Goal: Transaction & Acquisition: Purchase product/service

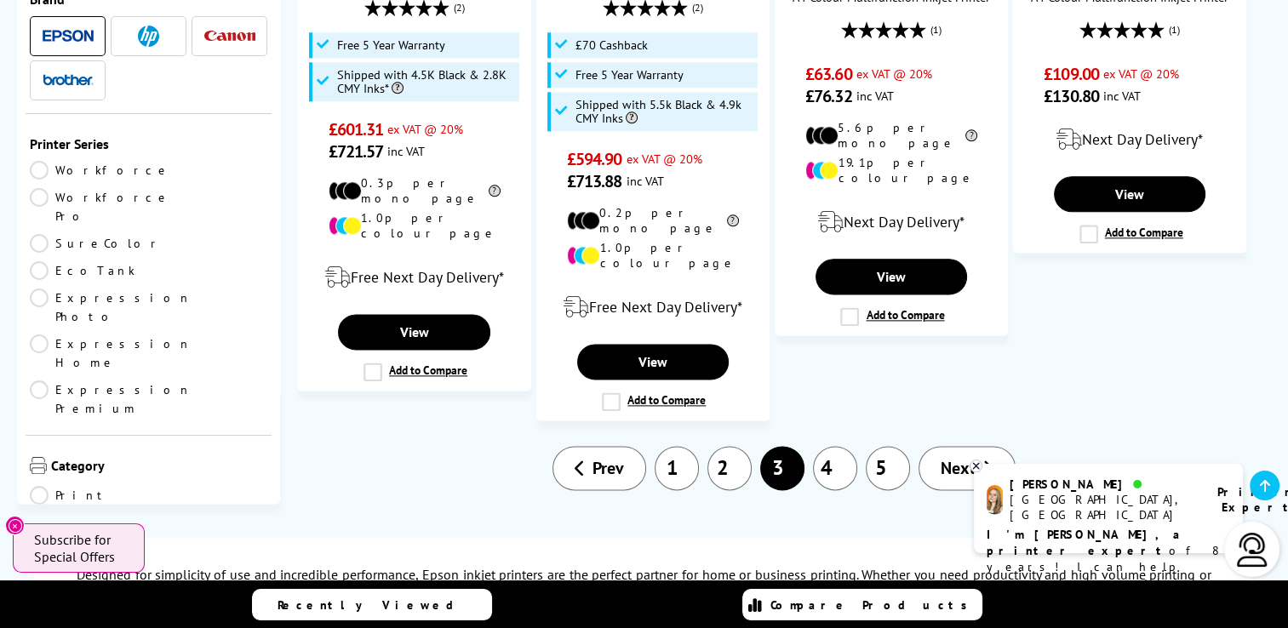
scroll to position [2247, 0]
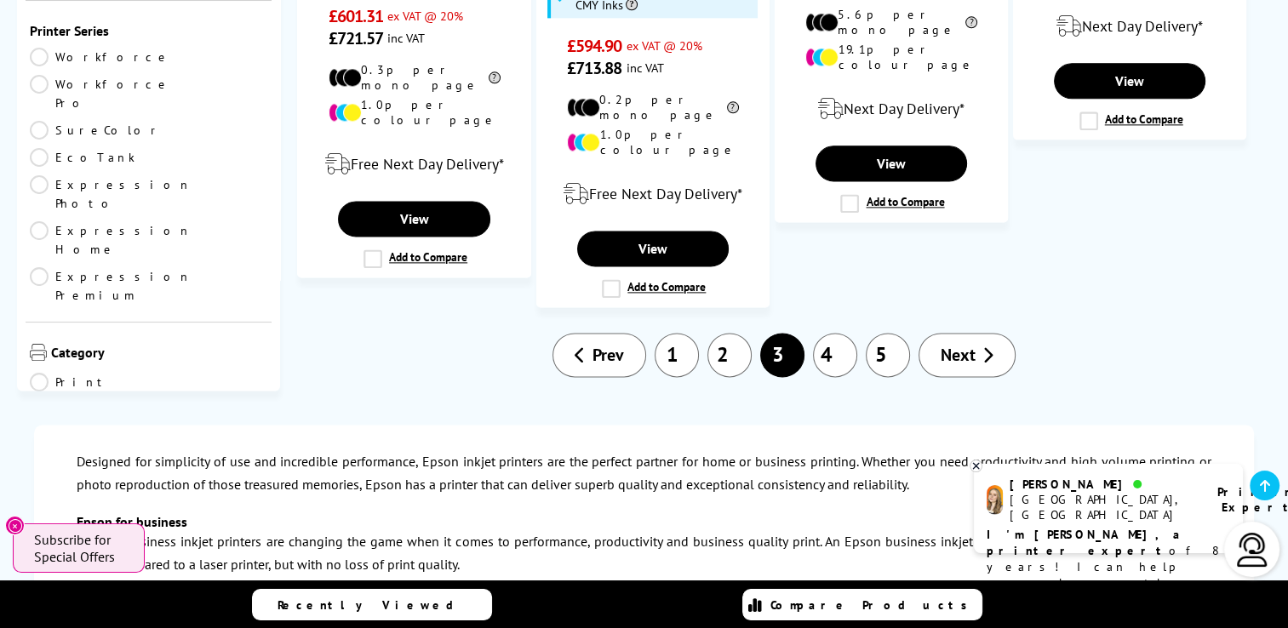
click at [834, 333] on link "4" at bounding box center [835, 355] width 44 height 44
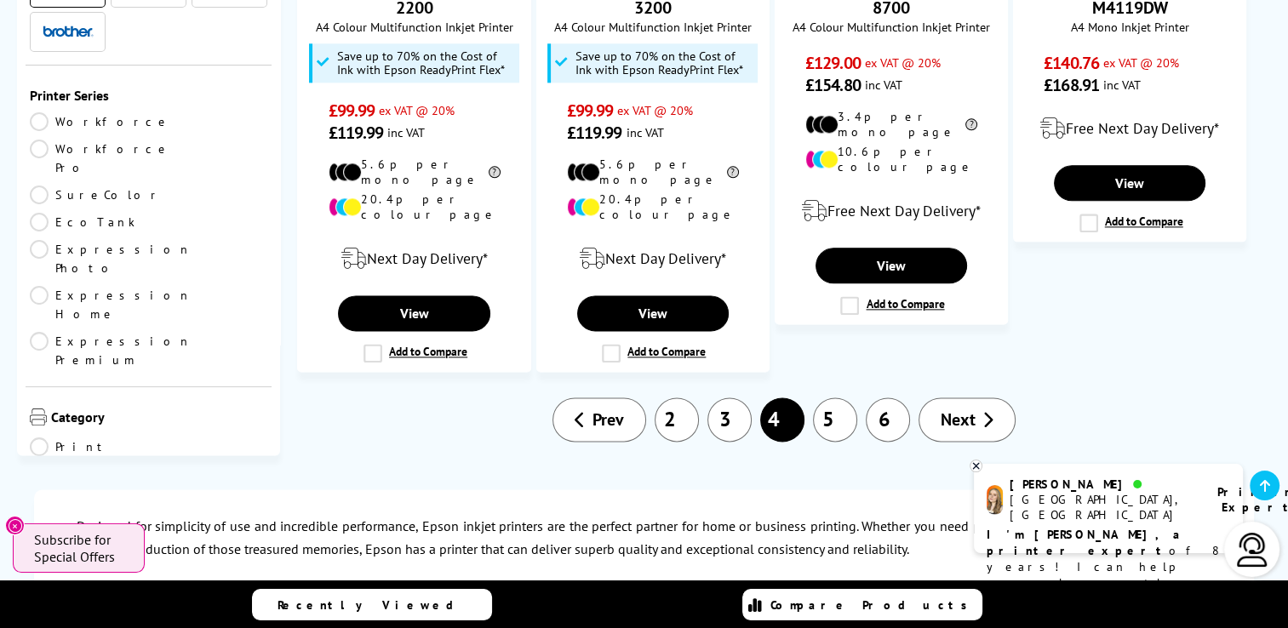
scroll to position [2139, 0]
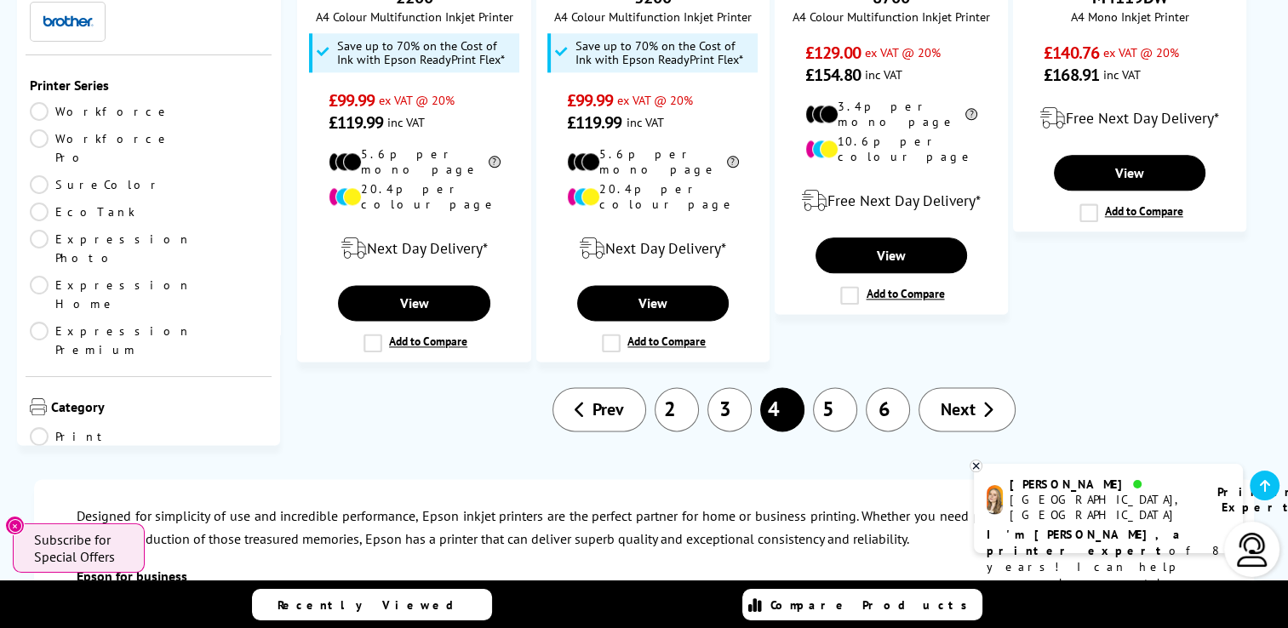
click at [688, 387] on link "2" at bounding box center [677, 409] width 44 height 44
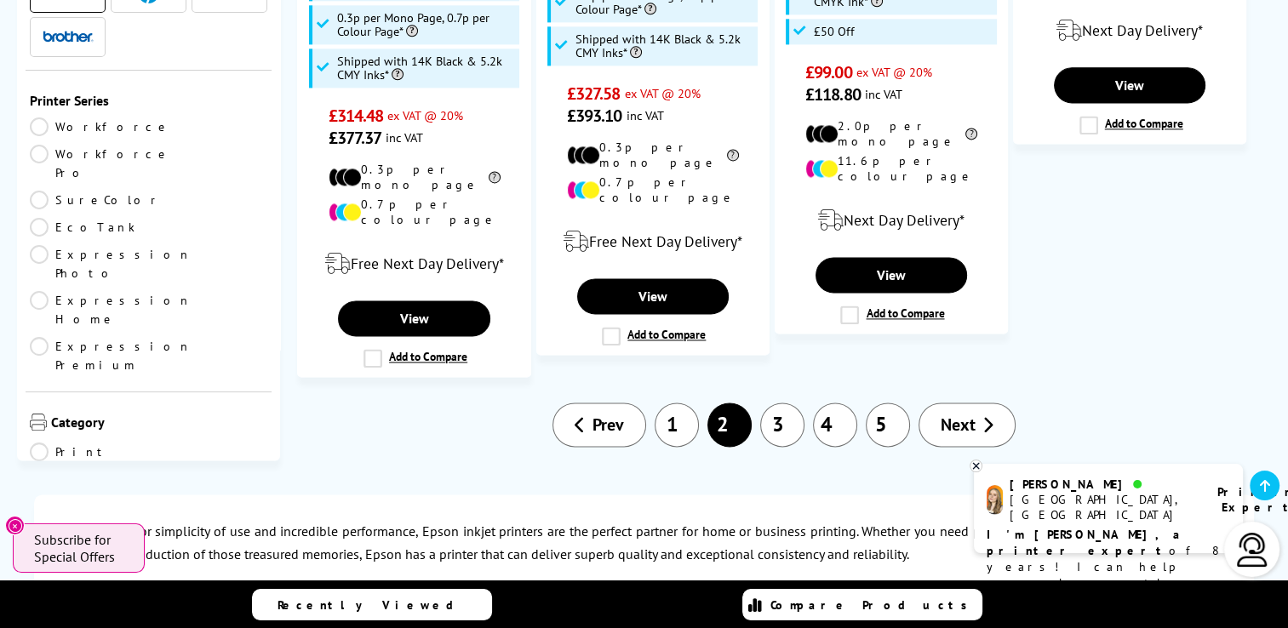
scroll to position [2383, 0]
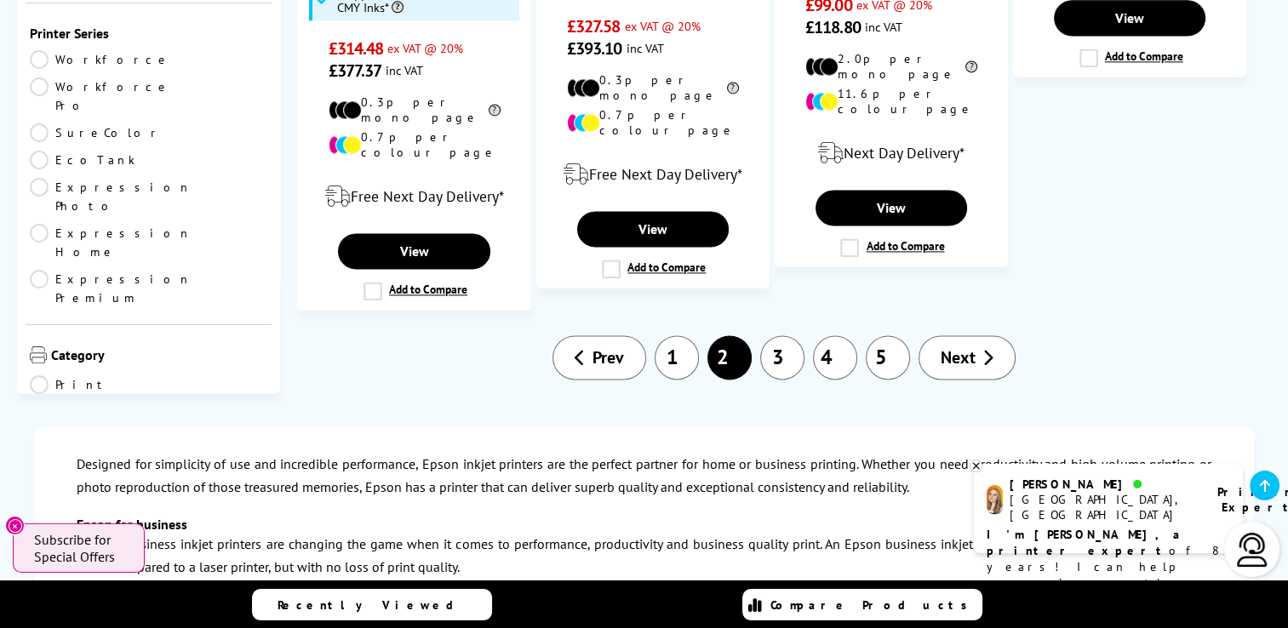
click at [674, 336] on link "1" at bounding box center [677, 358] width 44 height 44
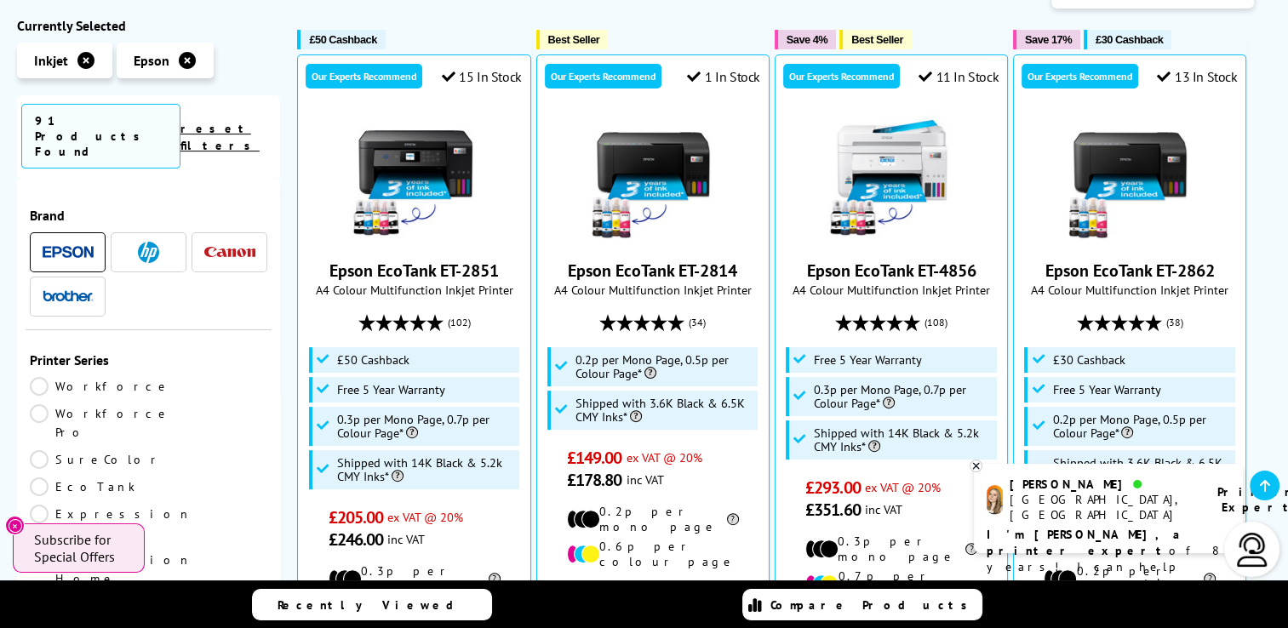
scroll to position [437, 0]
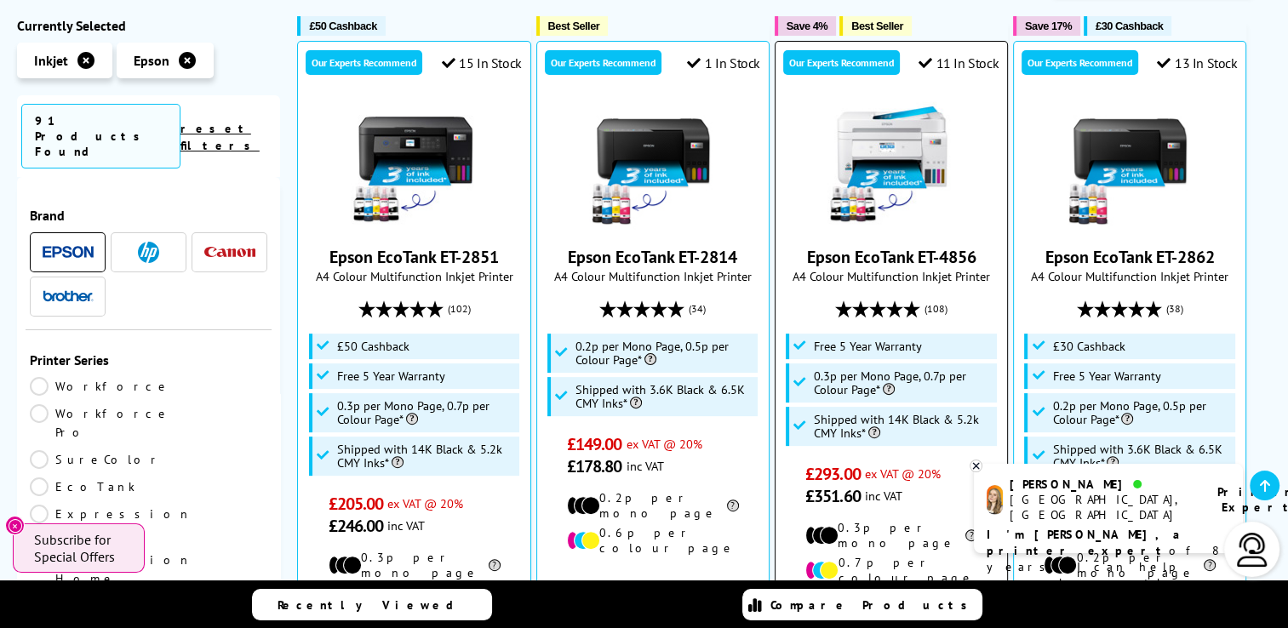
click at [869, 128] on img at bounding box center [892, 165] width 128 height 128
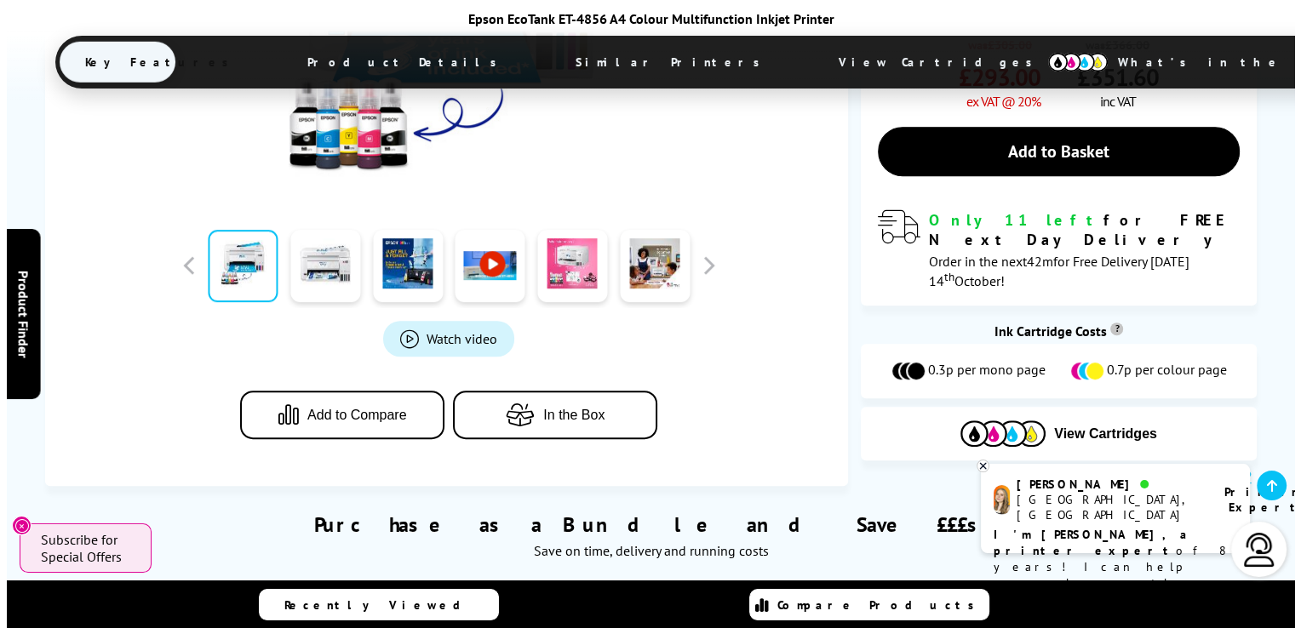
scroll to position [715, 0]
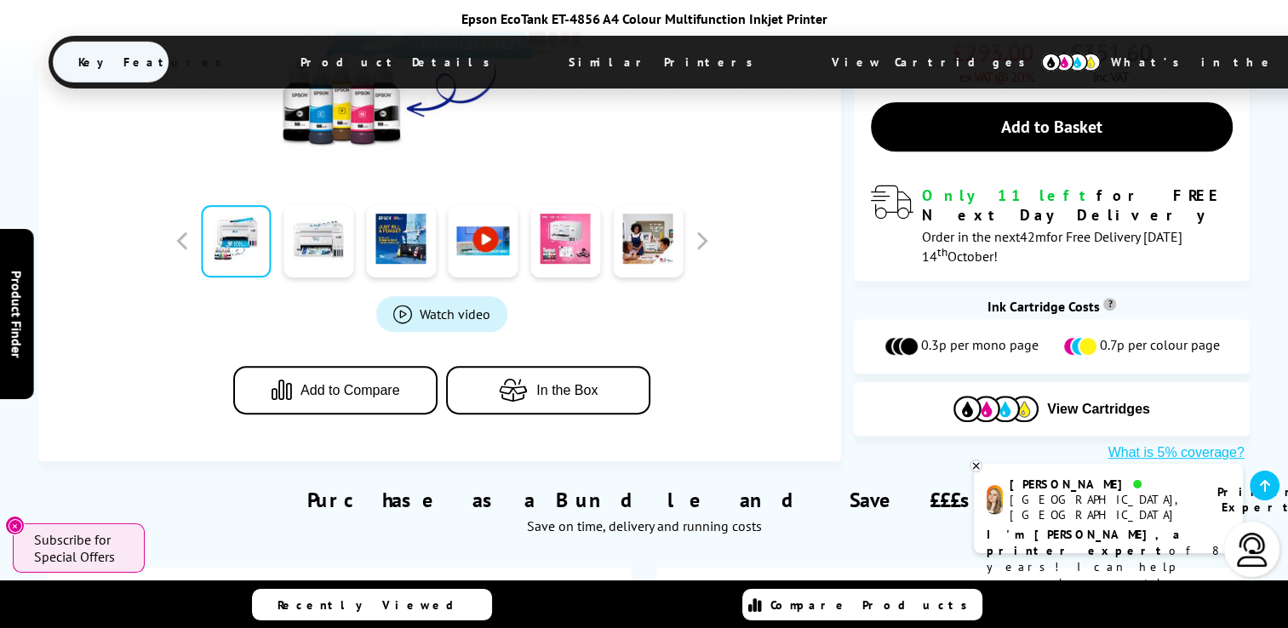
click at [480, 366] on button "In the Box" at bounding box center [548, 390] width 204 height 49
